Goal: Share content: Share content

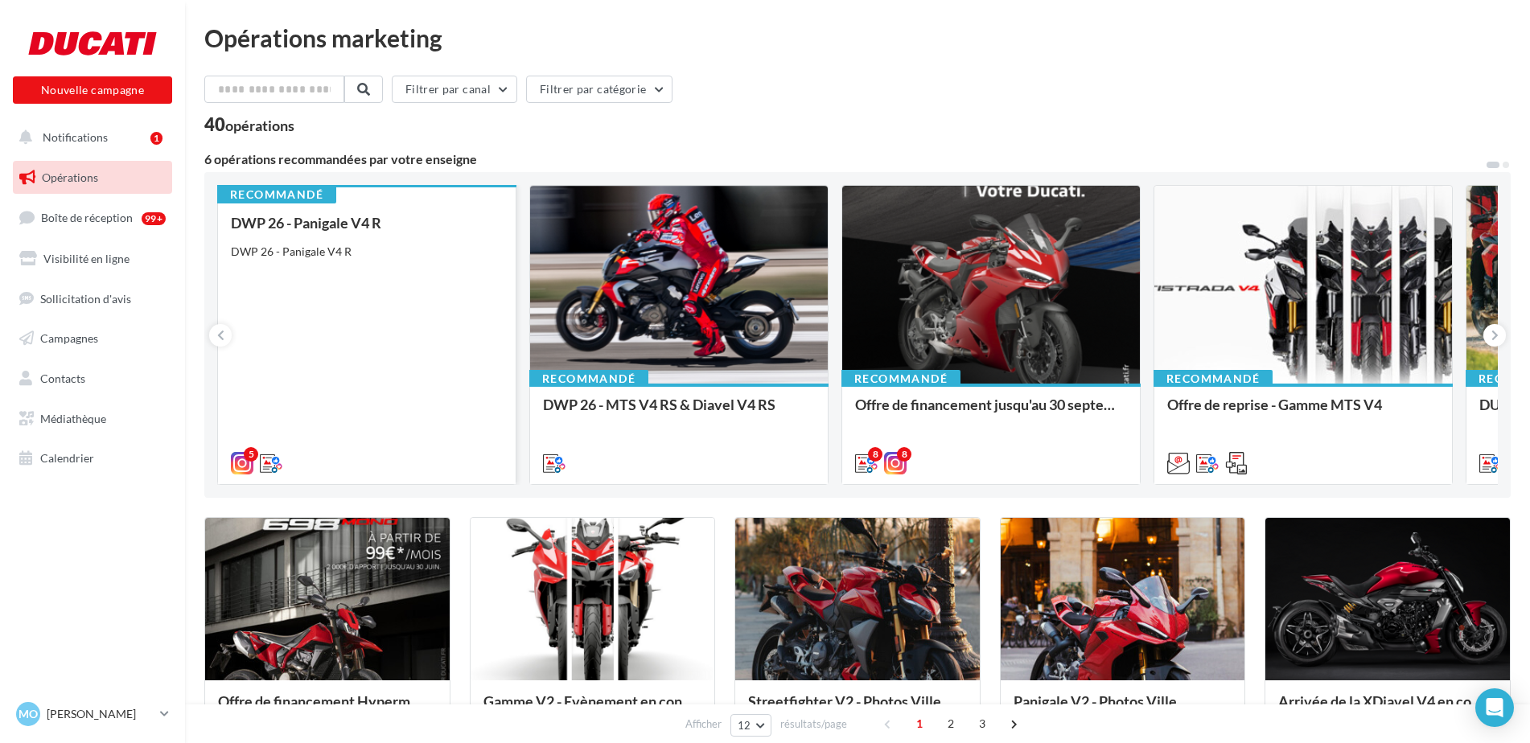
click at [452, 343] on div "DWP 26 - Panigale V4 R DWP 26 - Panigale V4 R" at bounding box center [367, 342] width 272 height 255
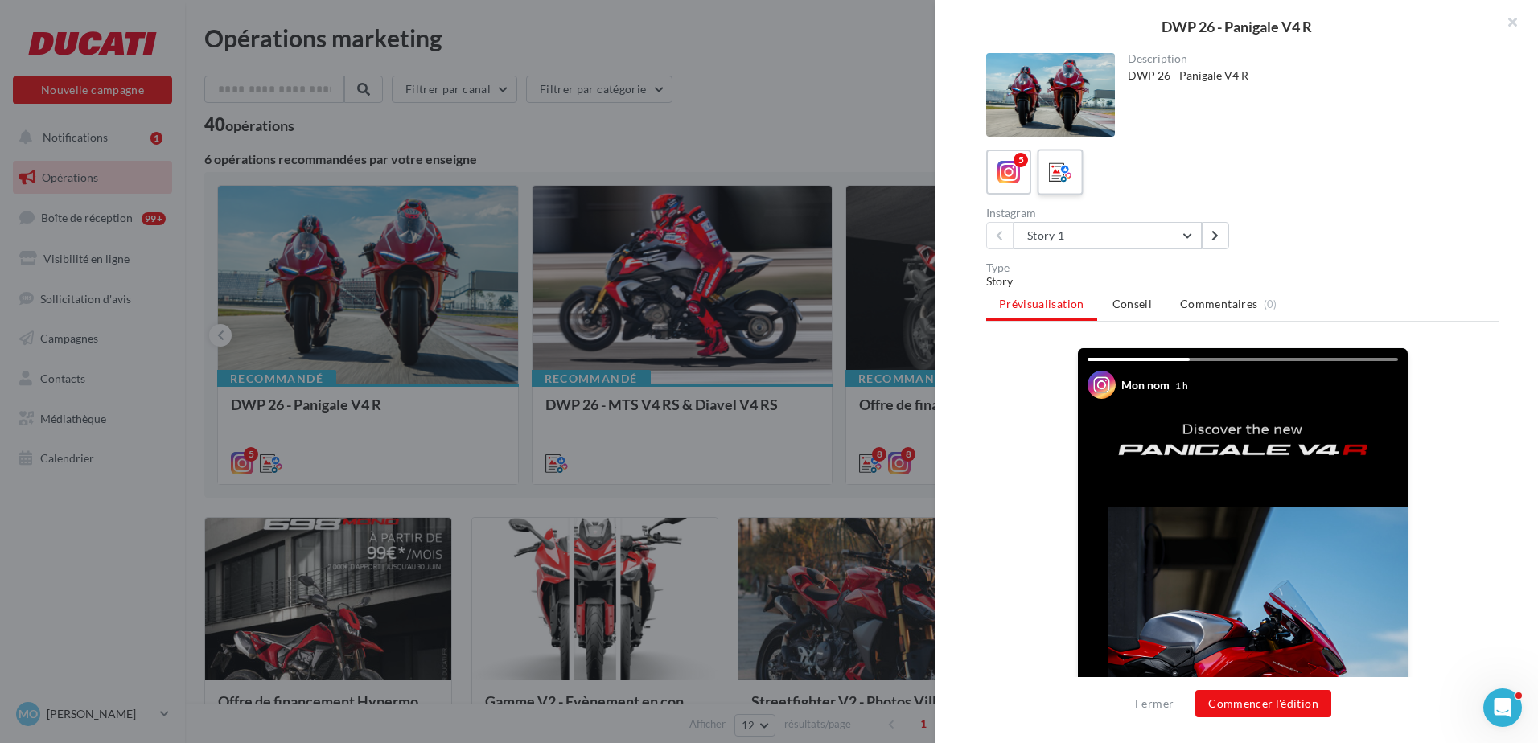
click at [1066, 177] on icon at bounding box center [1060, 172] width 23 height 23
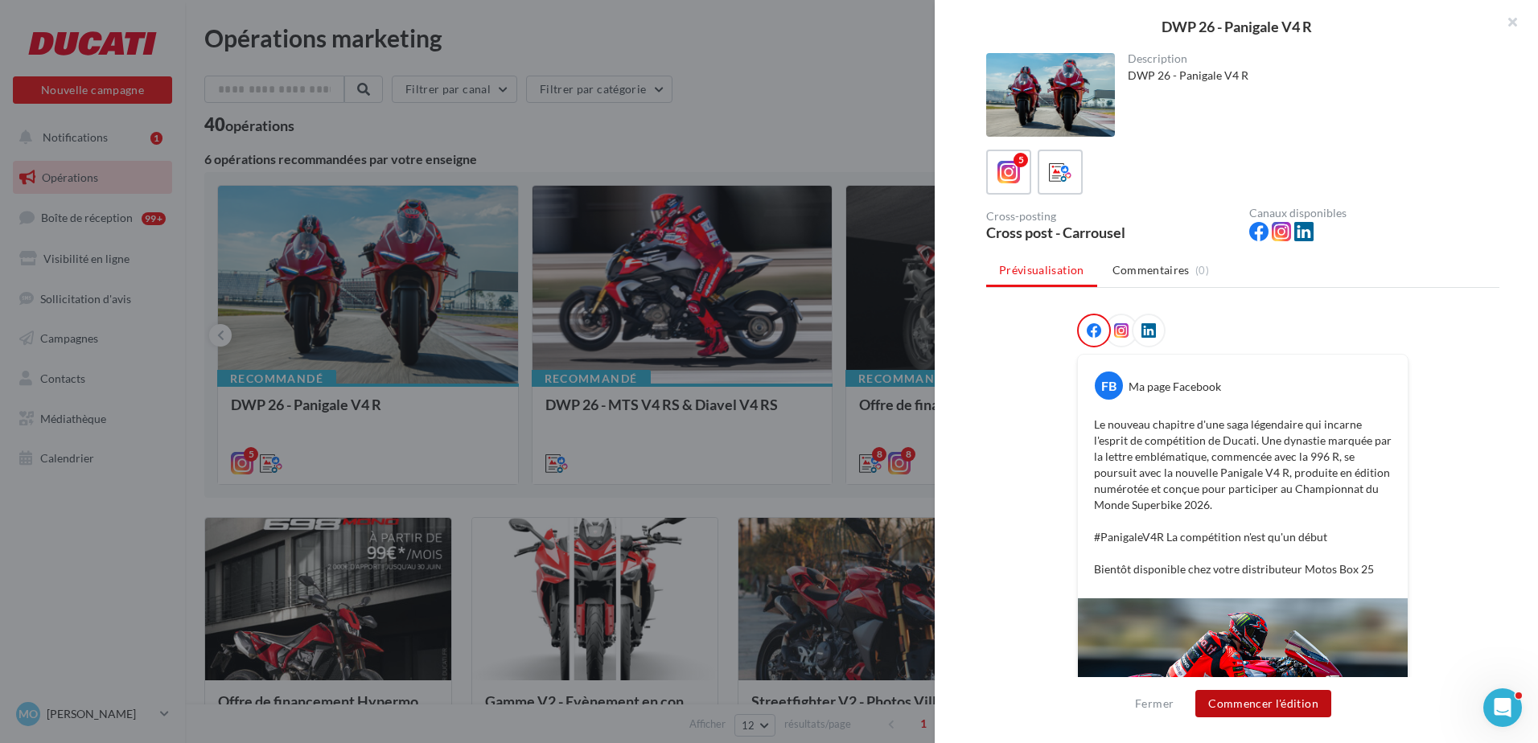
click at [1275, 709] on button "Commencer l'édition" at bounding box center [1263, 703] width 136 height 27
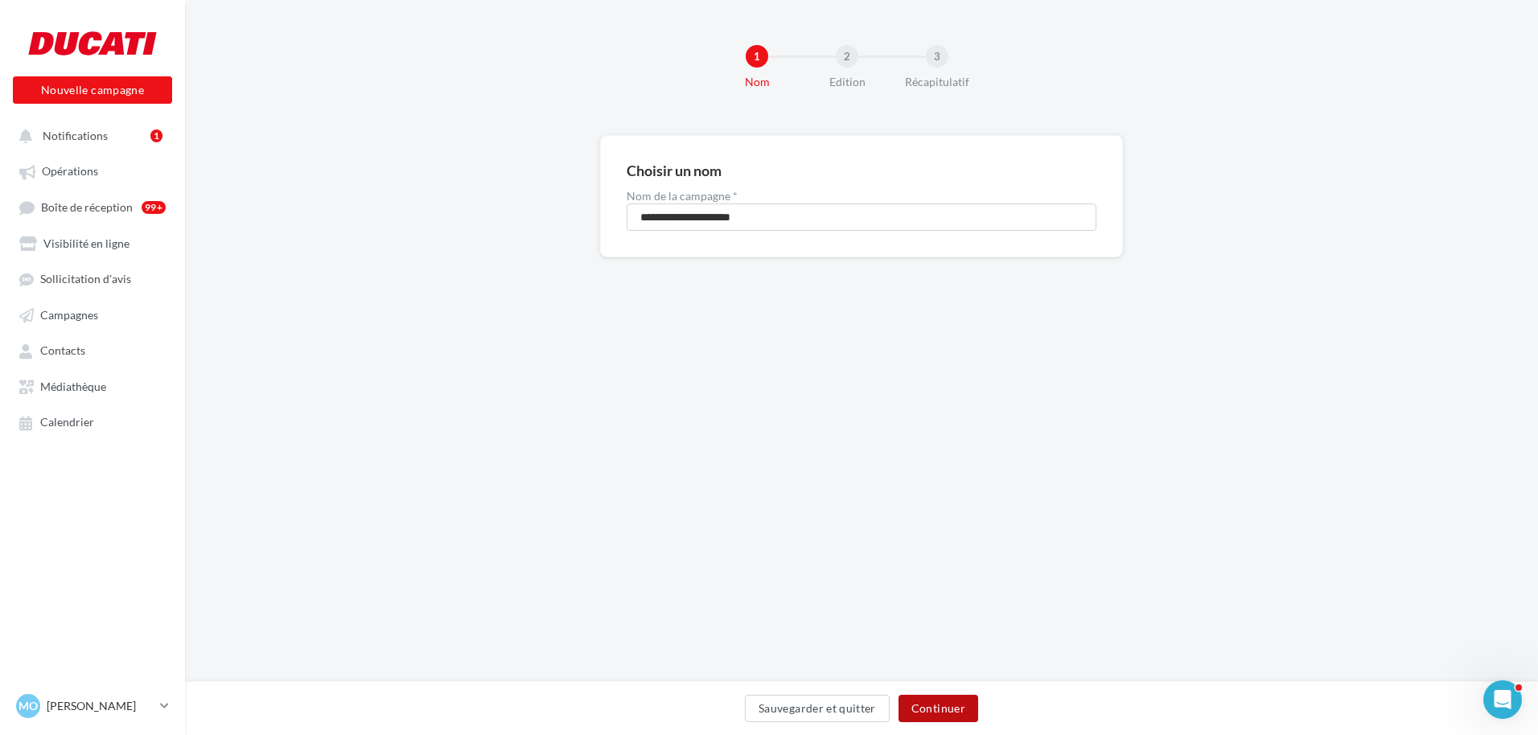
click at [932, 713] on button "Continuer" at bounding box center [939, 708] width 80 height 27
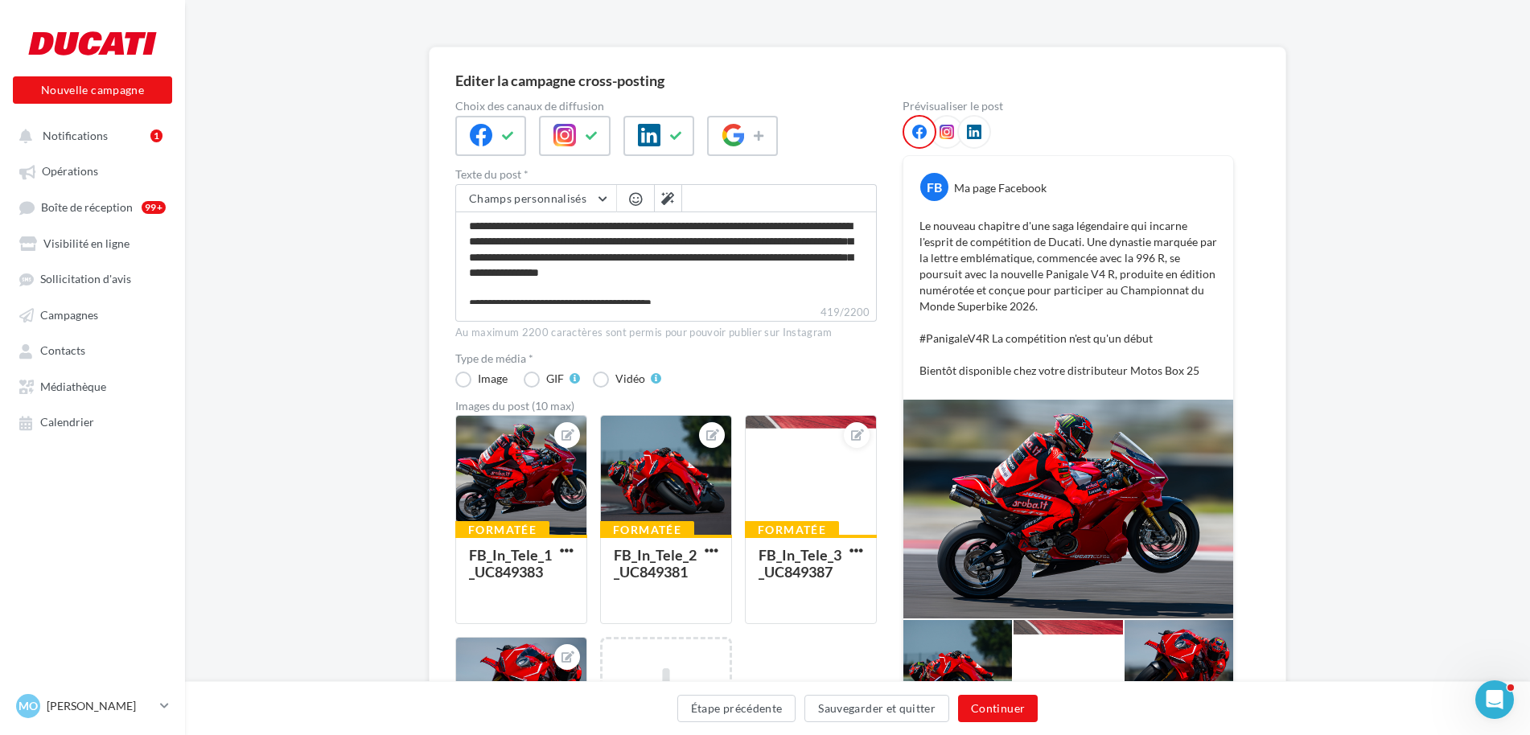
scroll to position [31, 0]
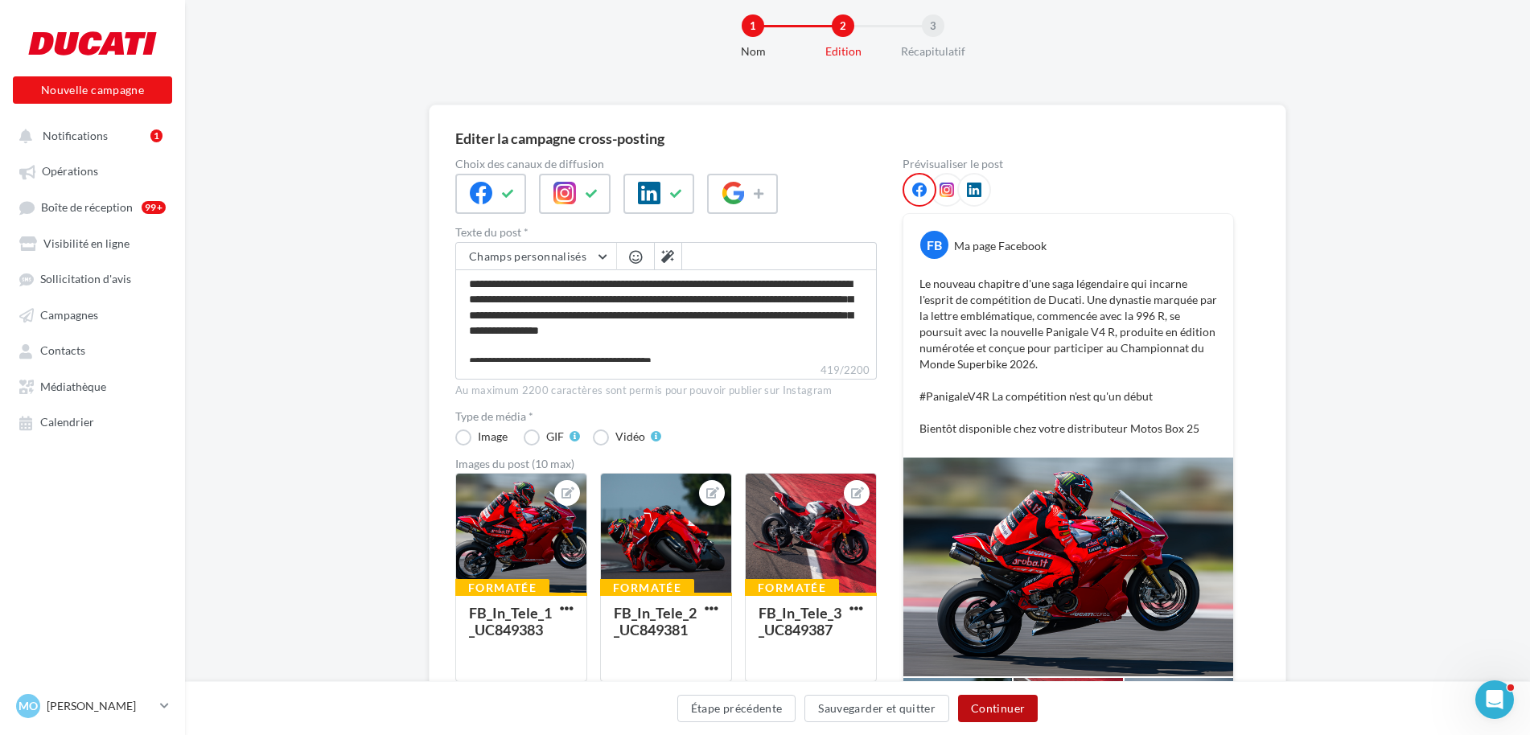
click at [1002, 711] on button "Continuer" at bounding box center [998, 708] width 80 height 27
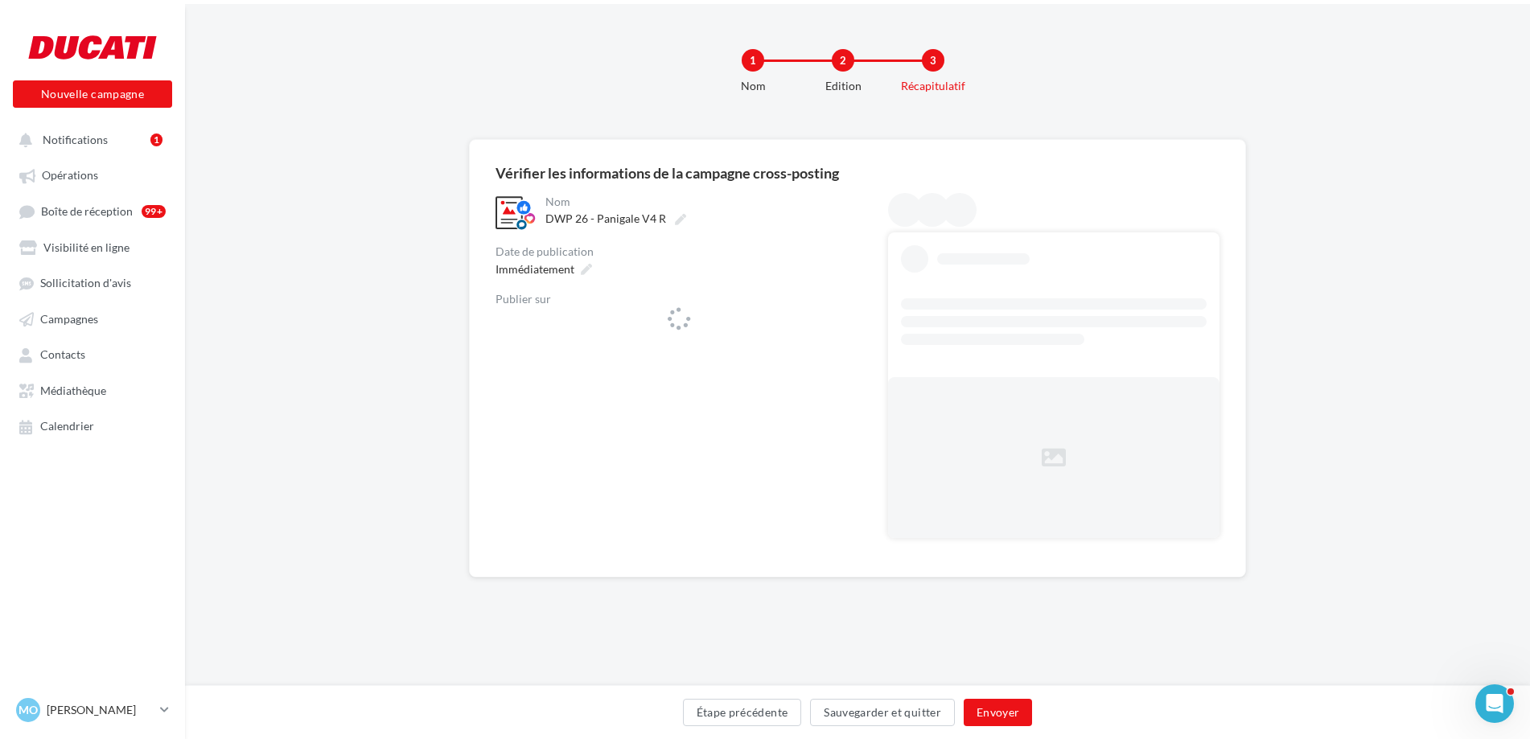
scroll to position [0, 0]
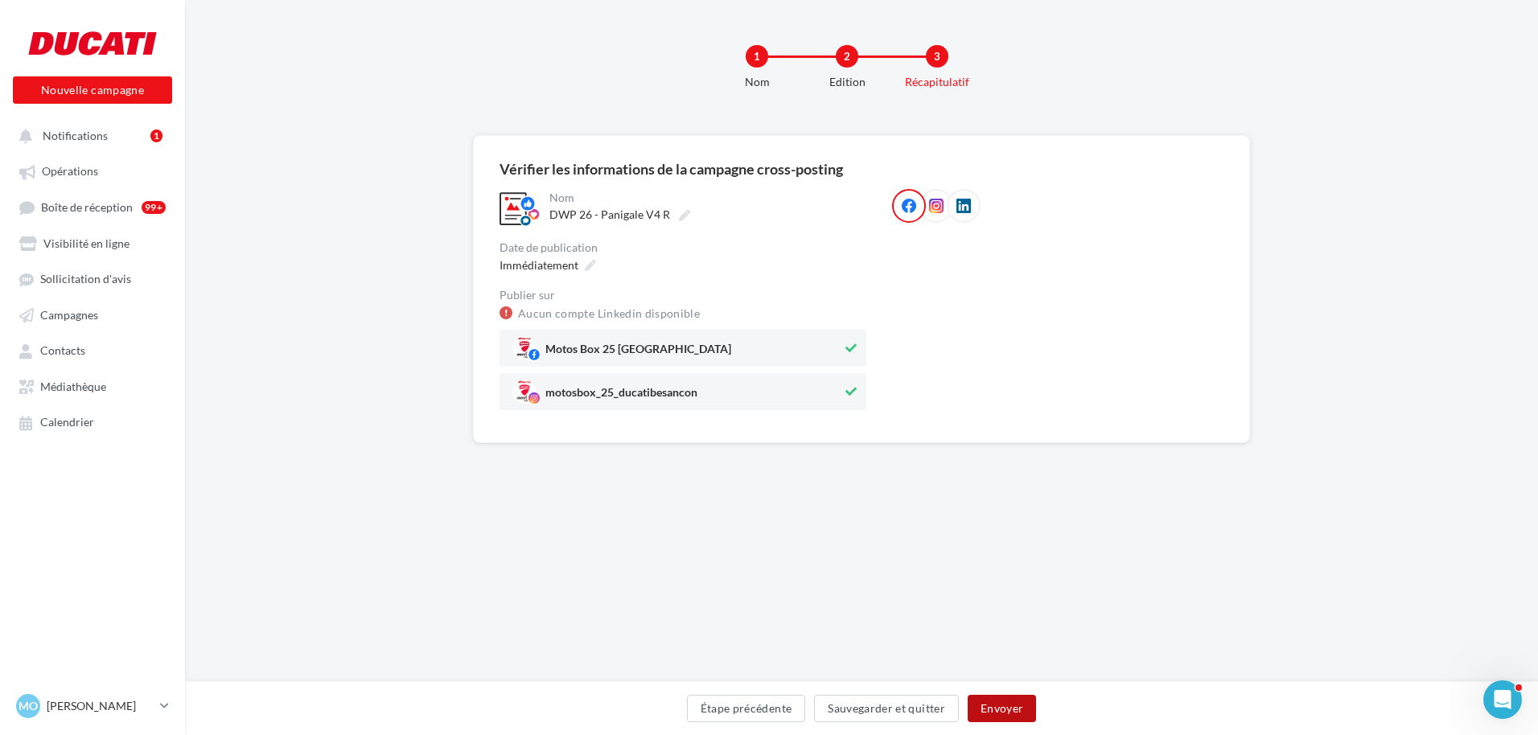
click at [1002, 711] on button "Envoyer" at bounding box center [1002, 708] width 68 height 27
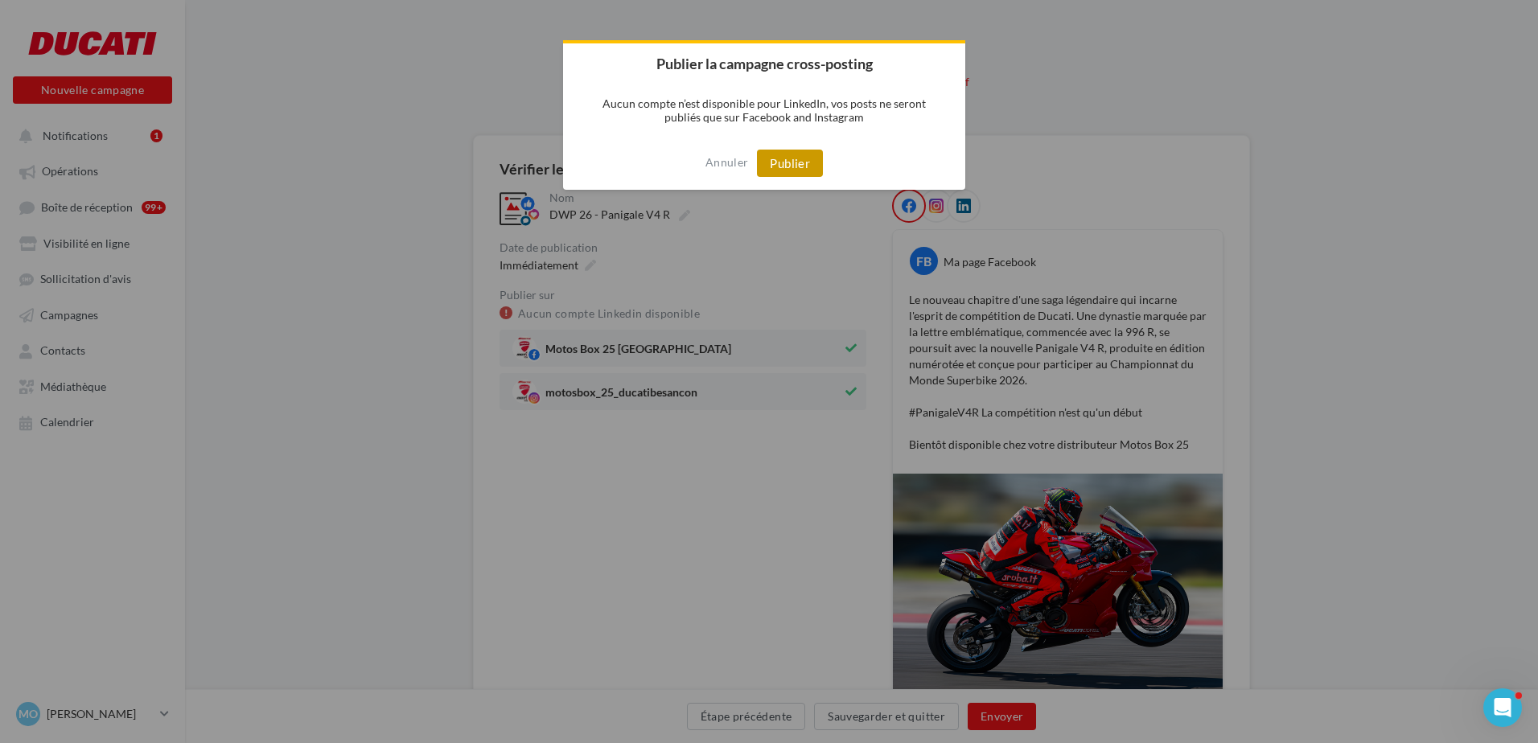
click at [796, 159] on button "Publier" at bounding box center [790, 163] width 66 height 27
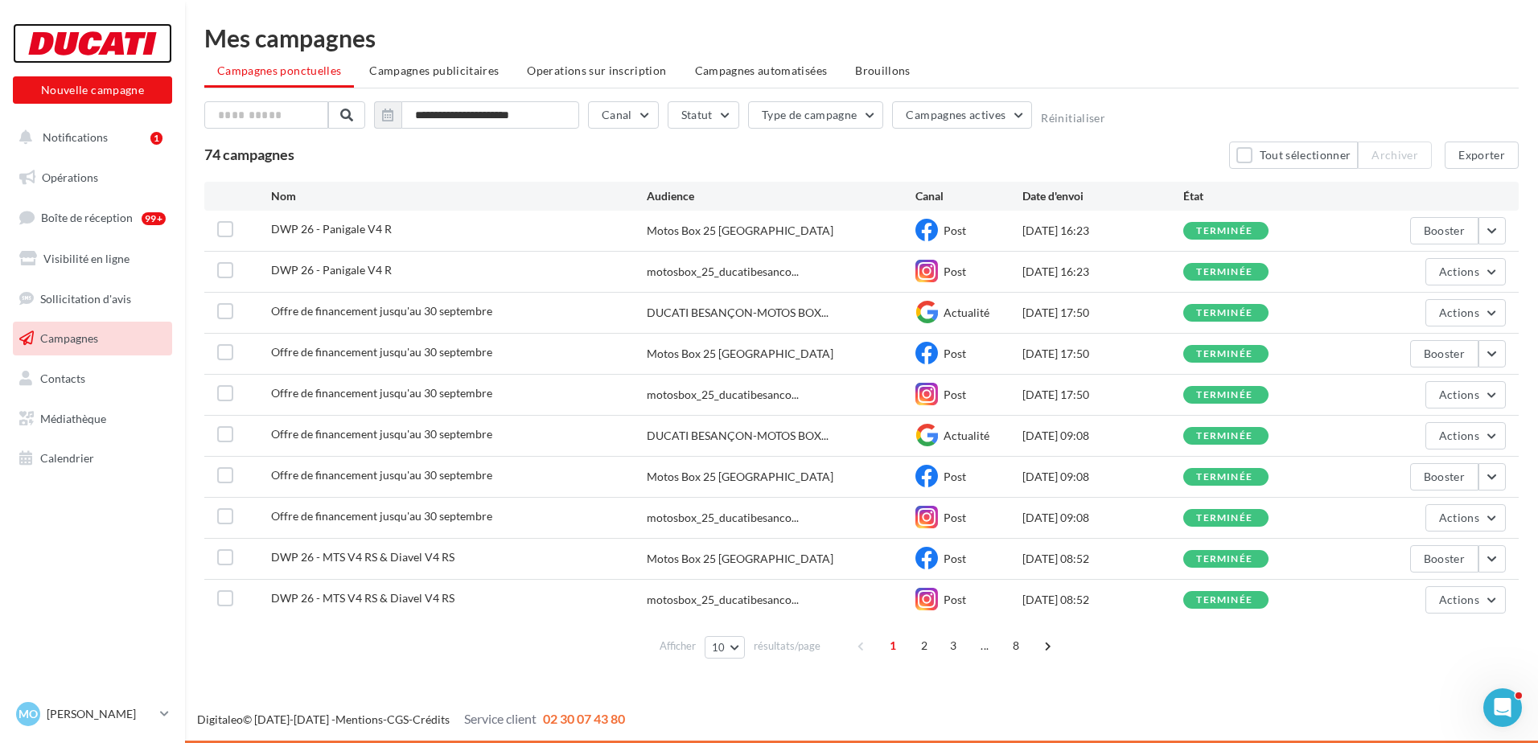
click at [113, 50] on div at bounding box center [92, 43] width 129 height 40
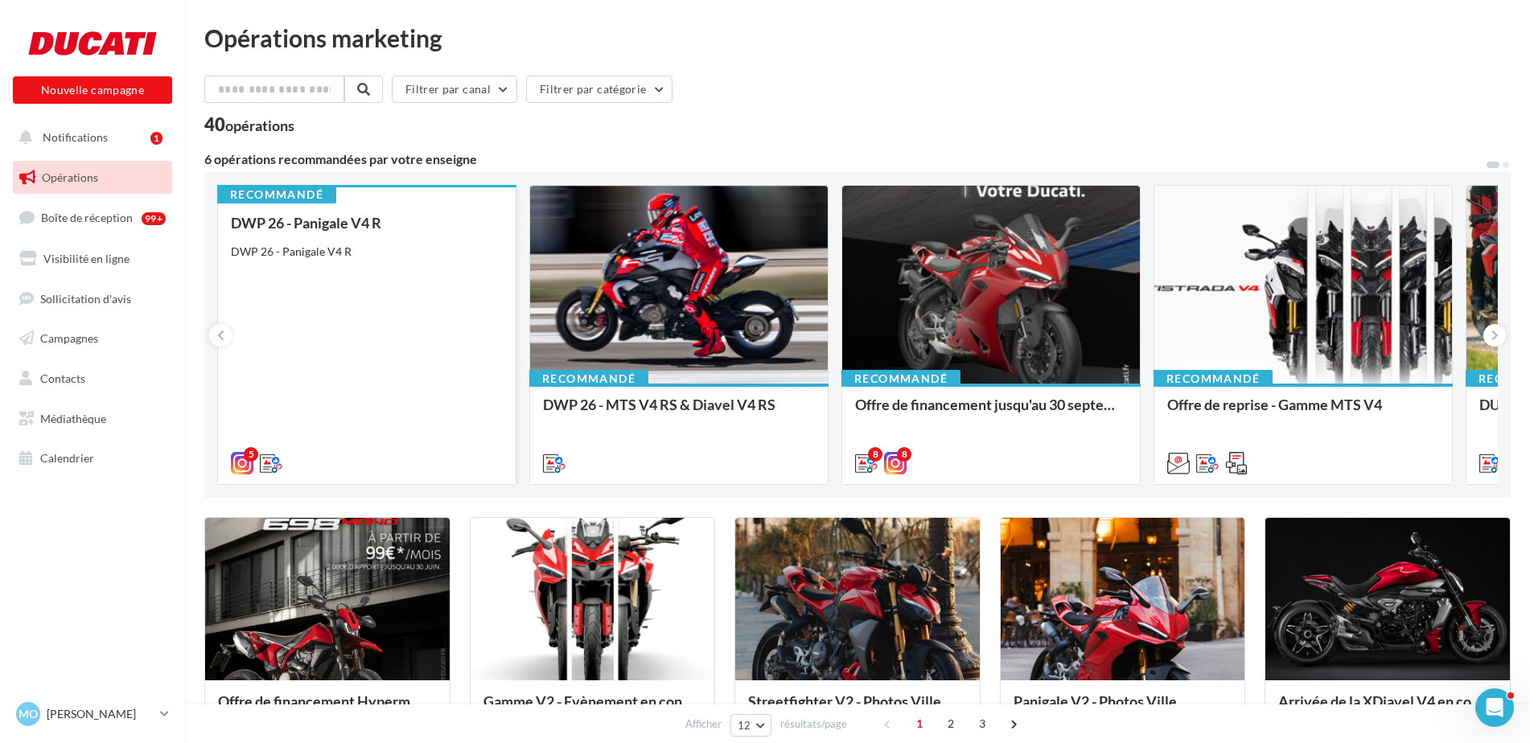
click at [397, 362] on div "DWP 26 - Panigale V4 R DWP 26 - Panigale V4 R" at bounding box center [367, 342] width 272 height 255
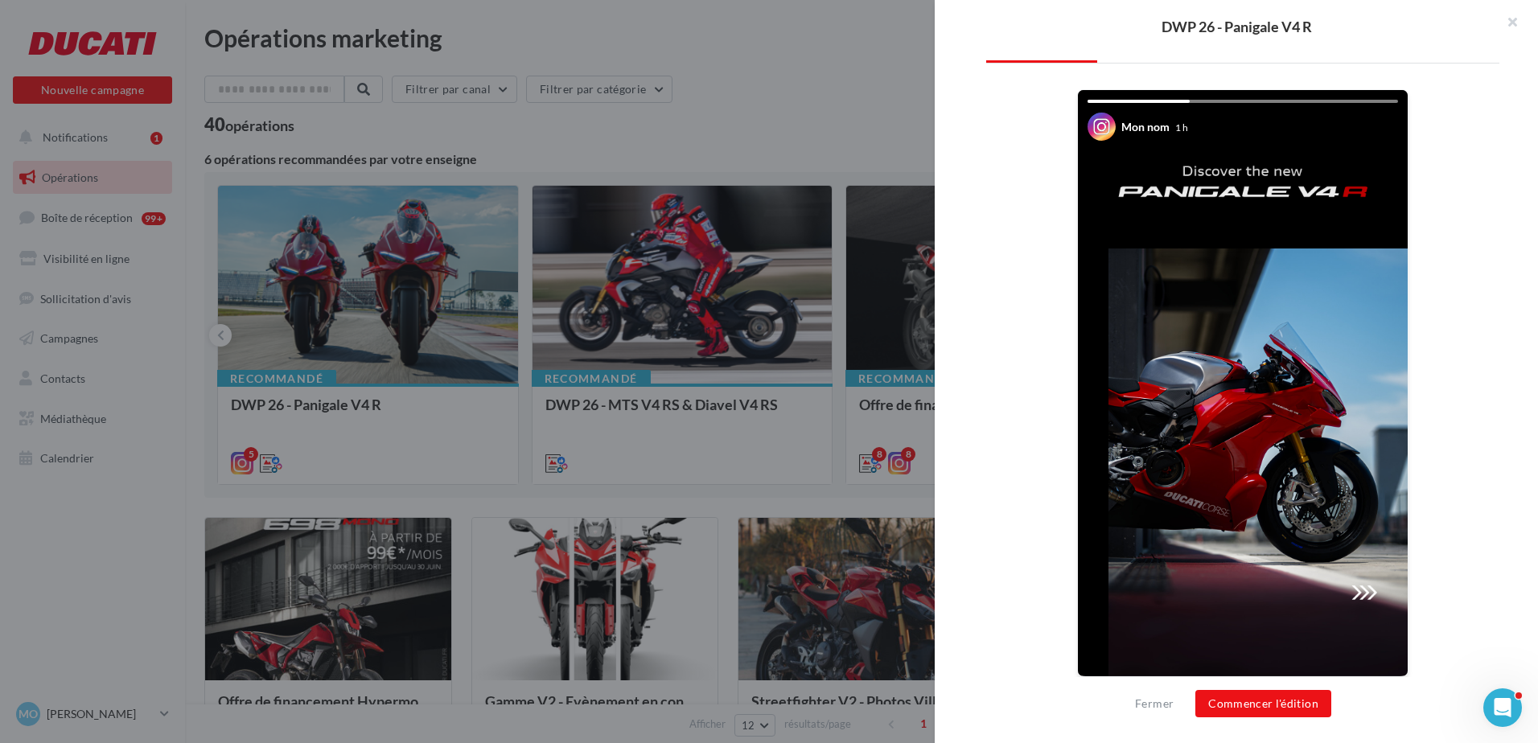
scroll to position [265, 0]
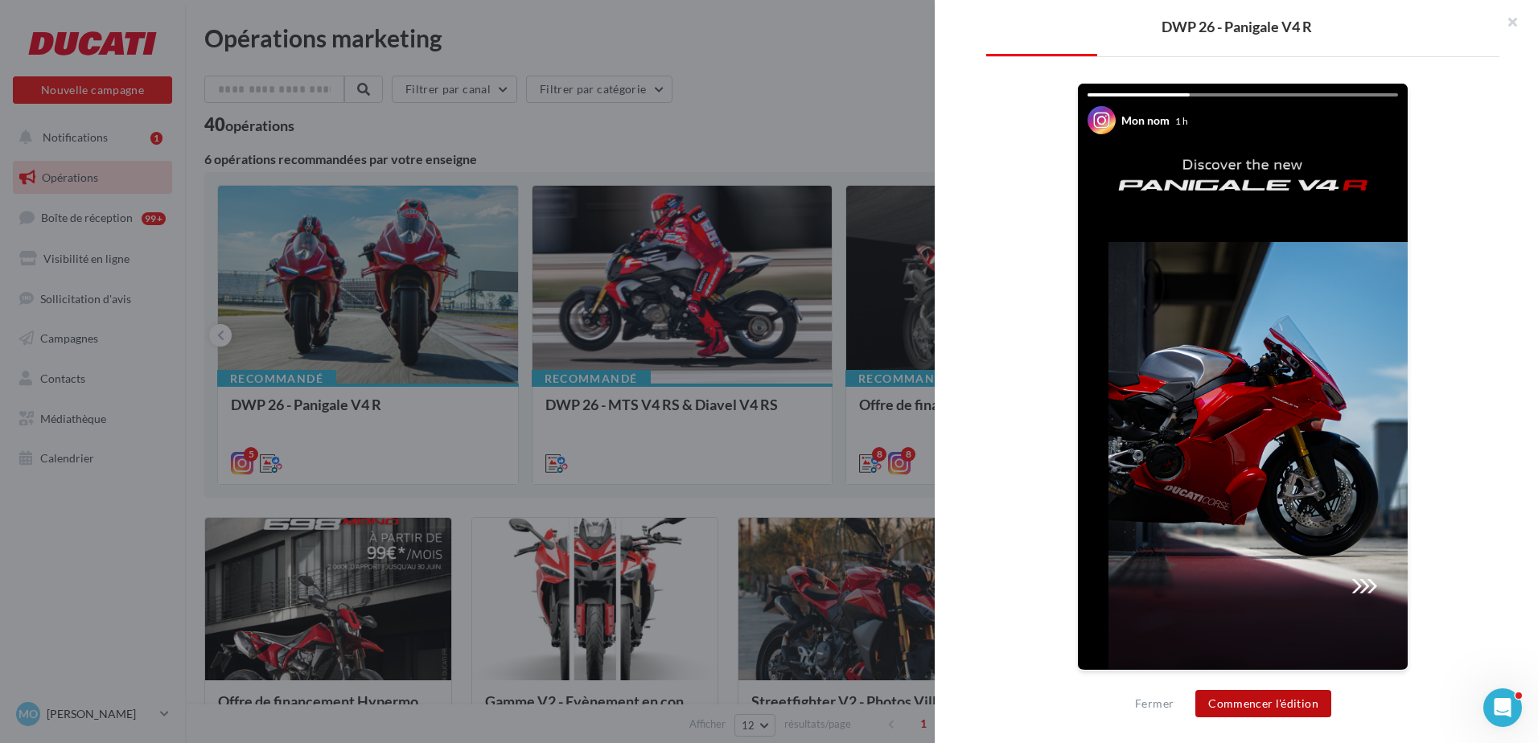
click at [1294, 708] on button "Commencer l'édition" at bounding box center [1263, 703] width 136 height 27
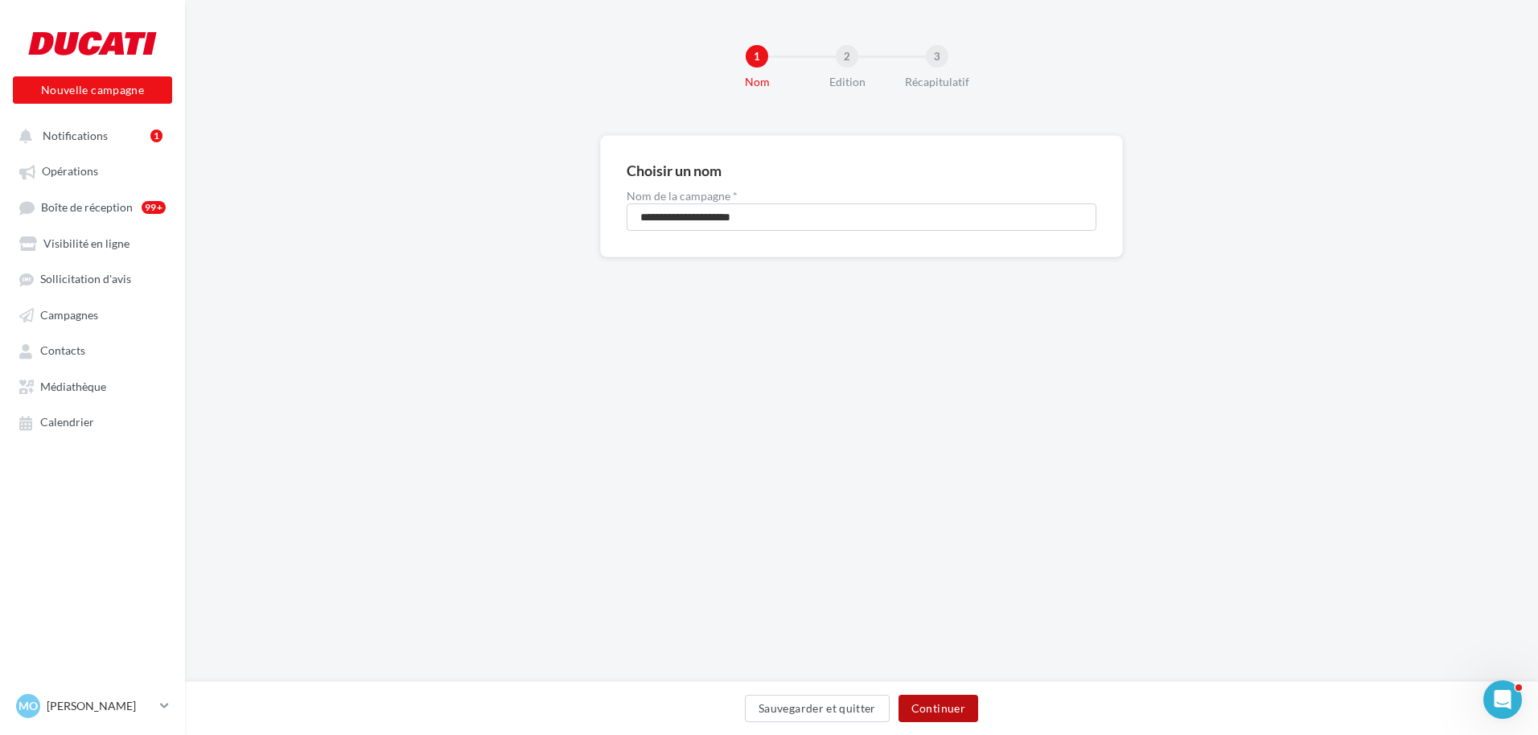
click at [960, 716] on button "Continuer" at bounding box center [939, 708] width 80 height 27
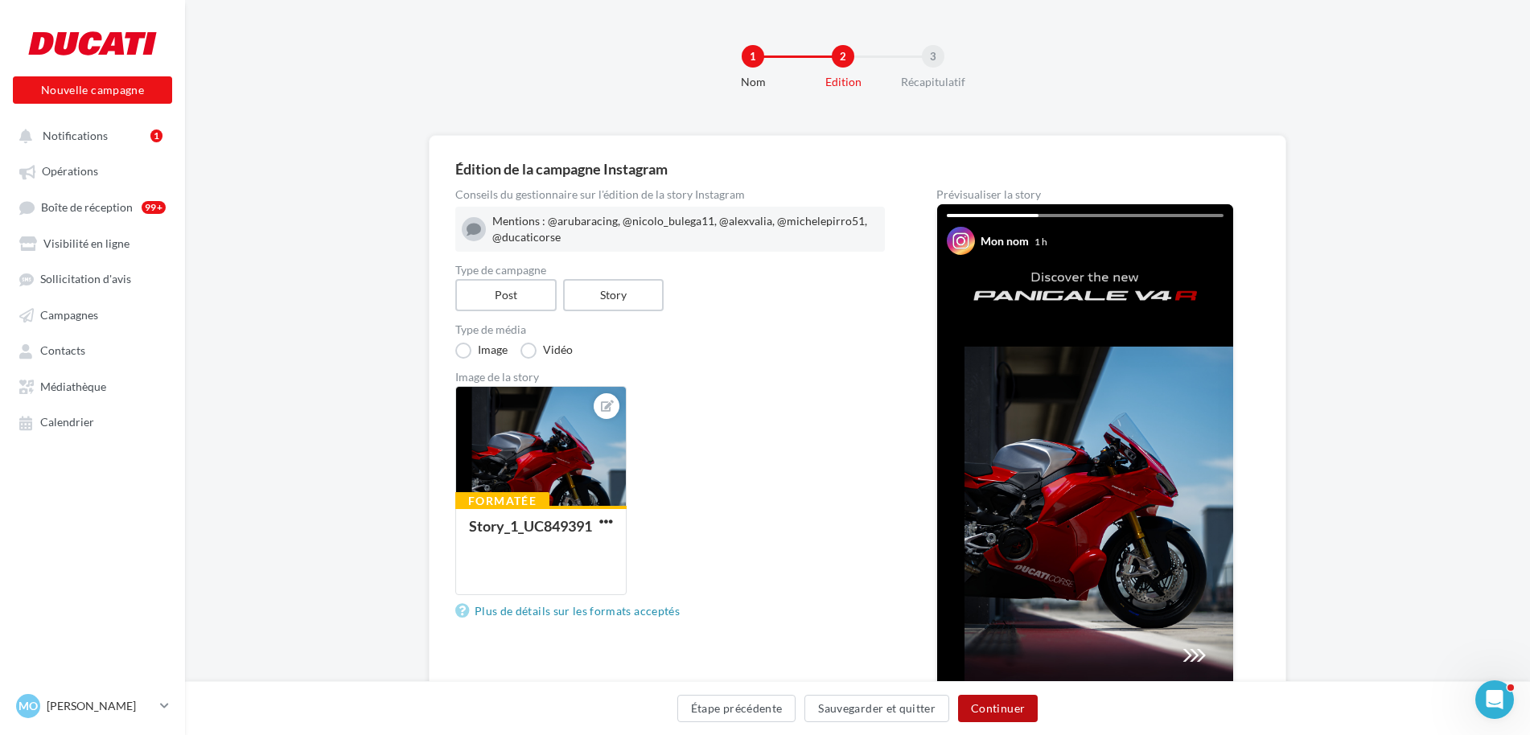
click at [1014, 717] on button "Continuer" at bounding box center [998, 708] width 80 height 27
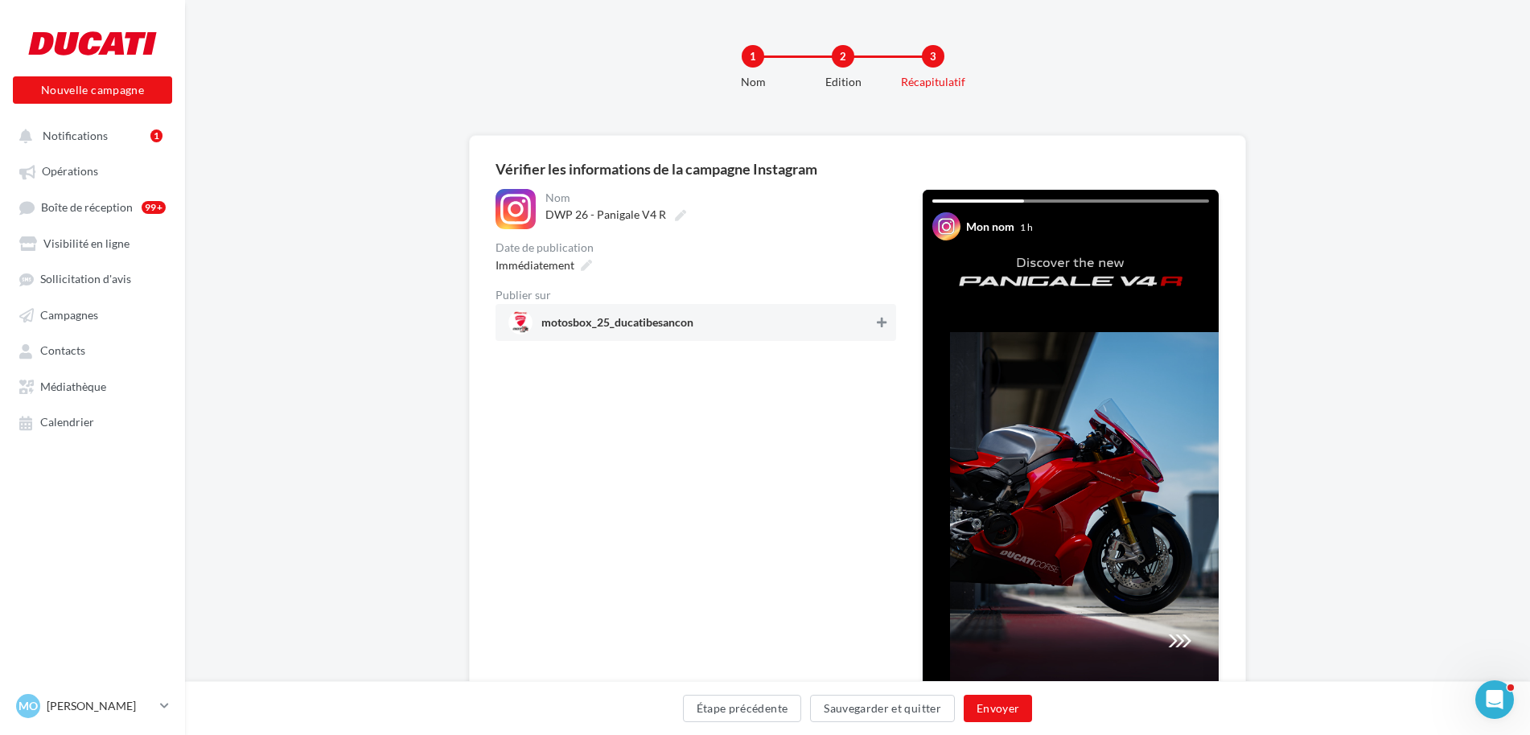
click at [885, 324] on icon at bounding box center [882, 322] width 10 height 11
click at [1009, 710] on button "Envoyer" at bounding box center [998, 708] width 68 height 27
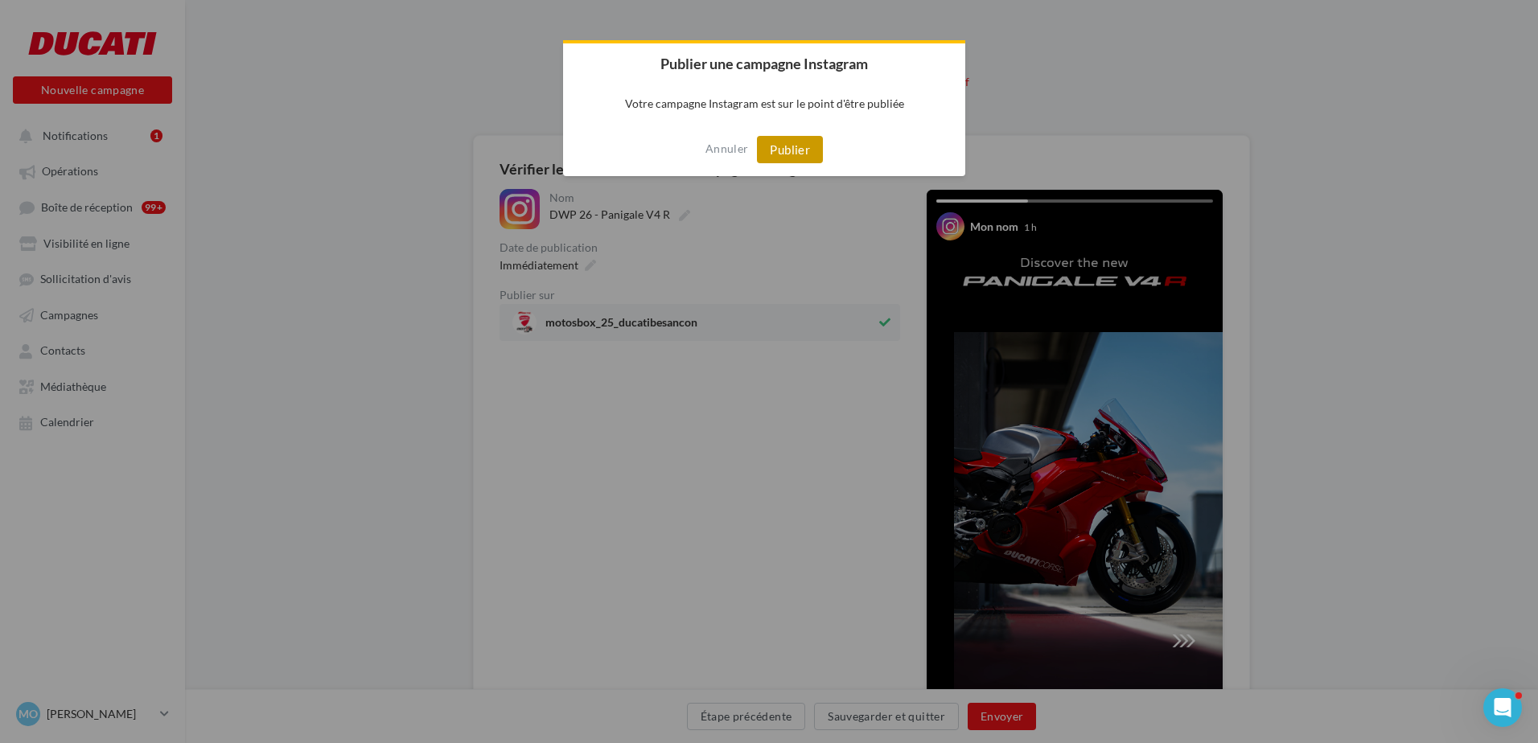
click at [789, 150] on button "Publier" at bounding box center [790, 149] width 66 height 27
